Goal: Task Accomplishment & Management: Complete application form

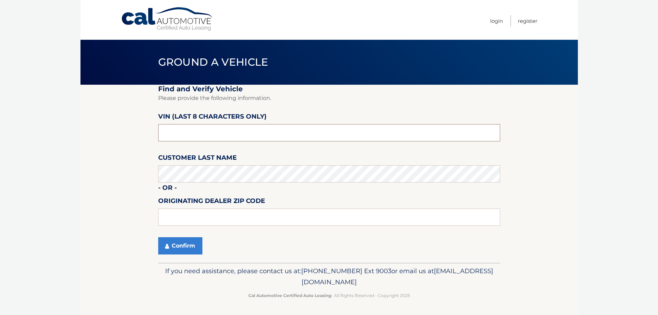
click at [180, 129] on input "text" at bounding box center [329, 132] width 342 height 17
type input "pa048806"
click at [193, 219] on input "text" at bounding box center [329, 216] width 342 height 17
type input "11801"
click at [187, 244] on button "Confirm" at bounding box center [180, 245] width 44 height 17
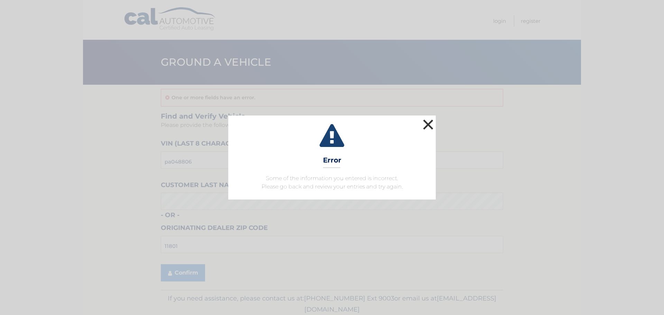
click at [428, 124] on button "×" at bounding box center [428, 125] width 14 height 14
